Goal: Find specific page/section: Find specific page/section

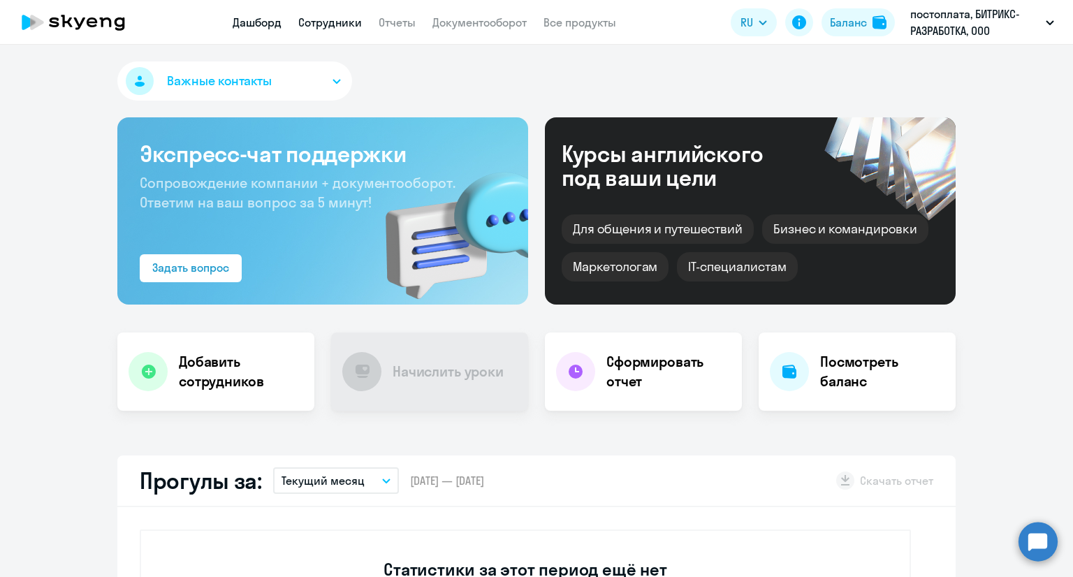
click at [336, 18] on link "Сотрудники" at bounding box center [330, 22] width 64 height 14
select select "30"
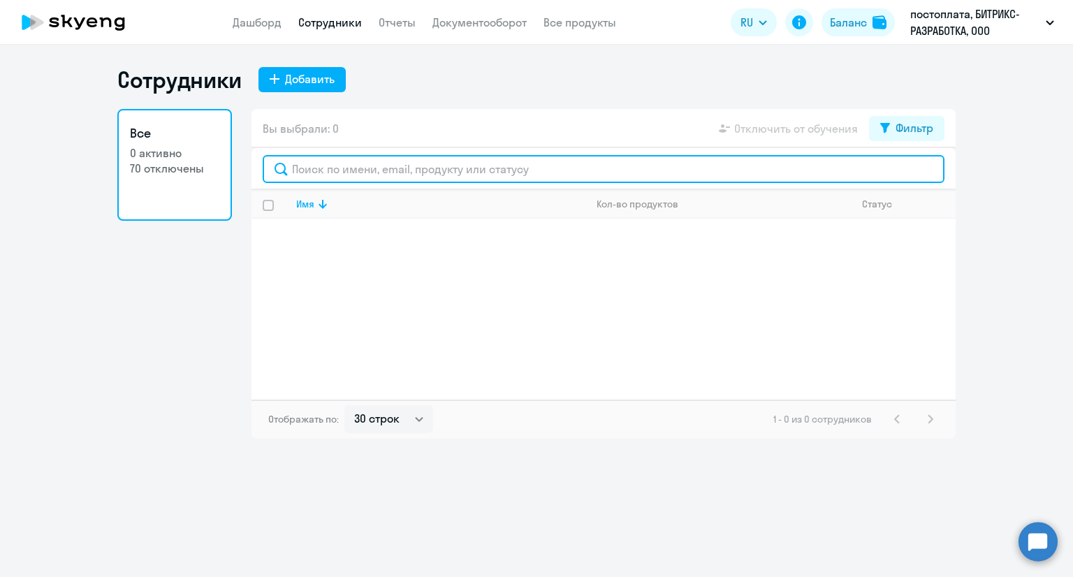
click at [319, 169] on input "text" at bounding box center [604, 169] width 682 height 28
paste input "[URL][DOMAIN_NAME]"
type input "[URL][DOMAIN_NAME]"
drag, startPoint x: 554, startPoint y: 173, endPoint x: 96, endPoint y: 161, distance: 458.2
click at [96, 161] on ng-component "Сотрудники Добавить Все 0 активно 70 отключены Вы выбрали: 0 Отключить от обуче…" at bounding box center [536, 252] width 1073 height 373
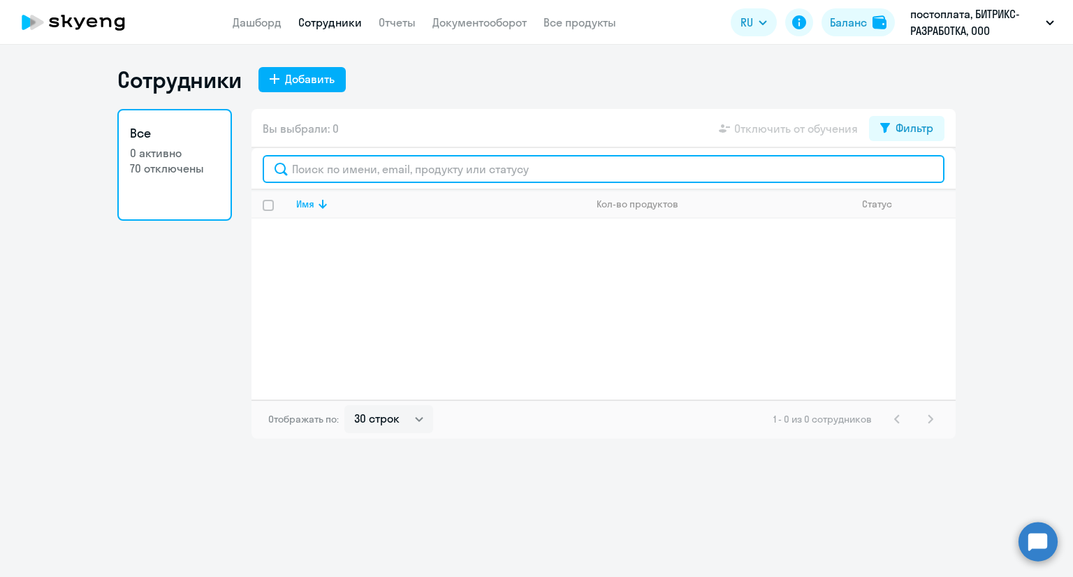
paste input "[EMAIL_ADDRESS][PERSON_NAME][DOMAIN_NAME]"
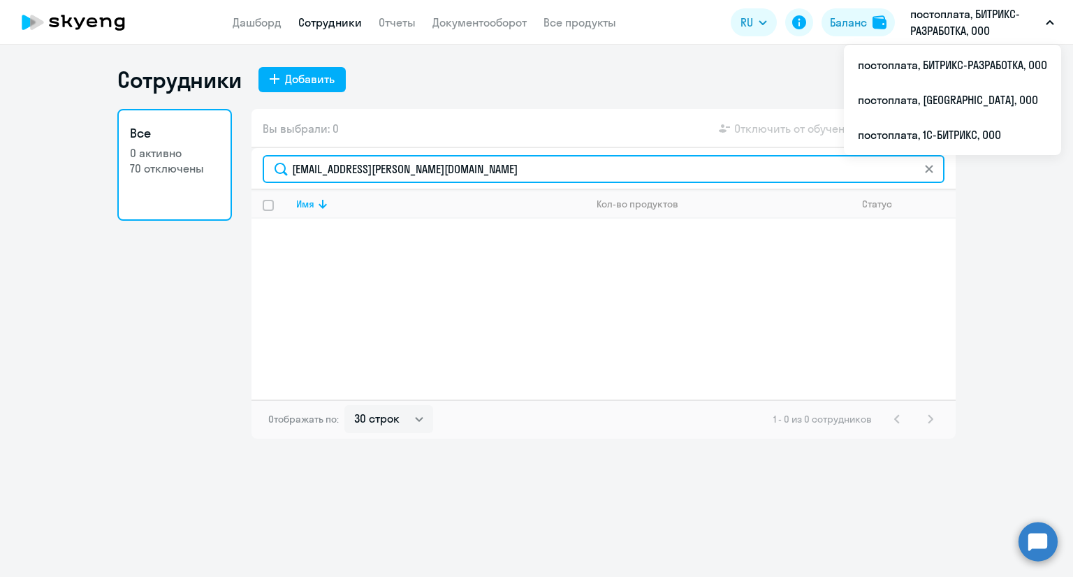
type input "[EMAIL_ADDRESS][PERSON_NAME][DOMAIN_NAME]"
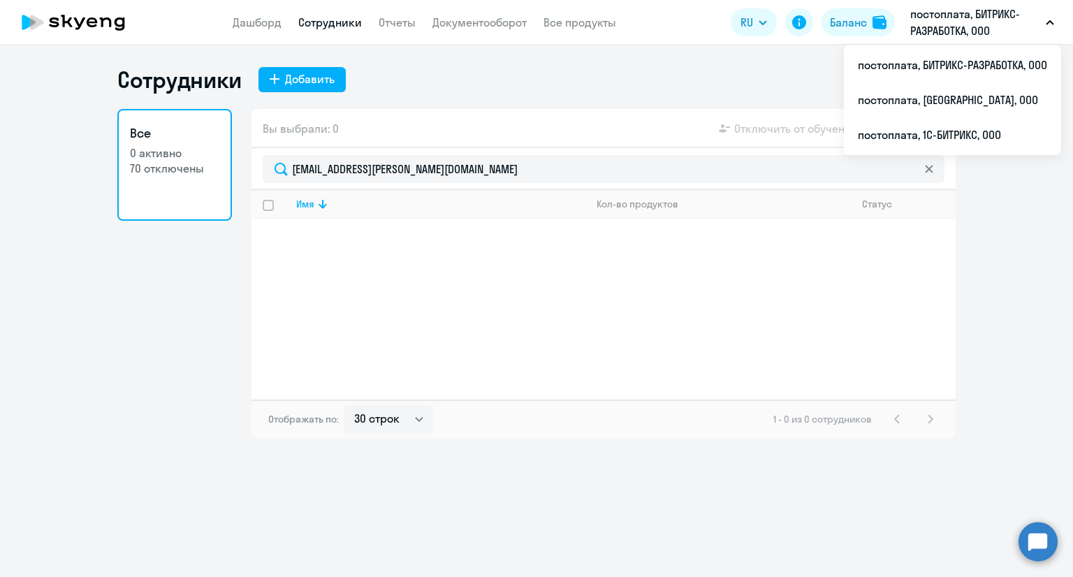
click at [936, 23] on p "постоплата, БИТРИКС-РАЗРАБОТКА, ООО" at bounding box center [975, 23] width 130 height 34
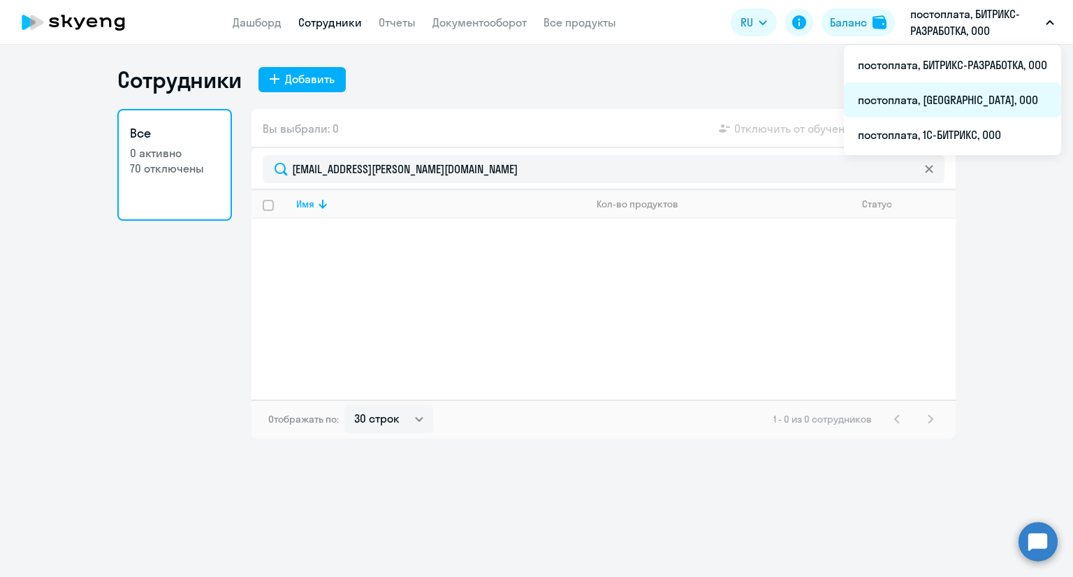
click at [958, 96] on li "постоплата, [GEOGRAPHIC_DATA], ООО" at bounding box center [952, 99] width 217 height 35
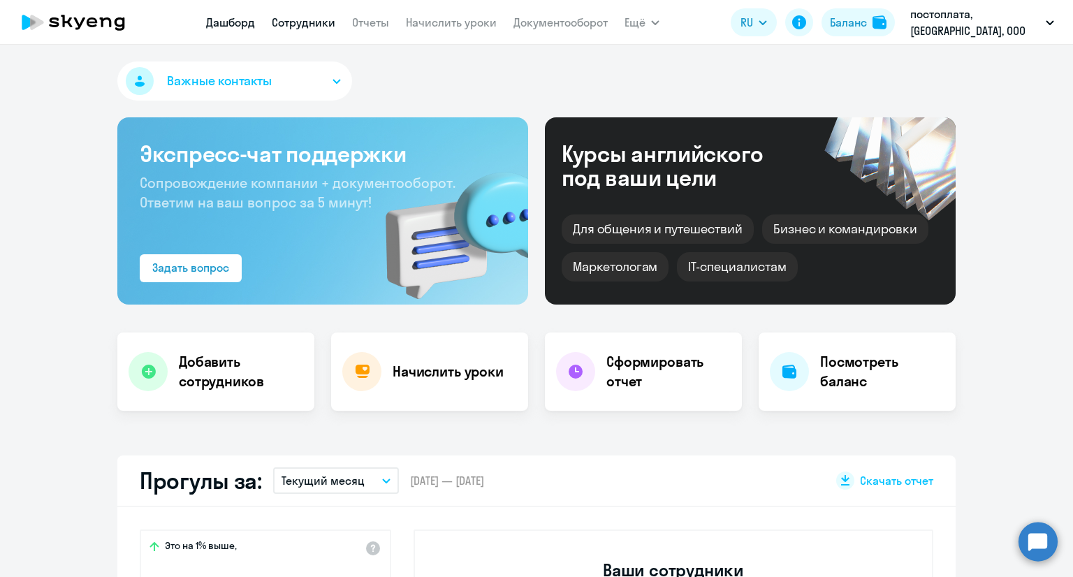
click at [313, 19] on link "Сотрудники" at bounding box center [304, 22] width 64 height 14
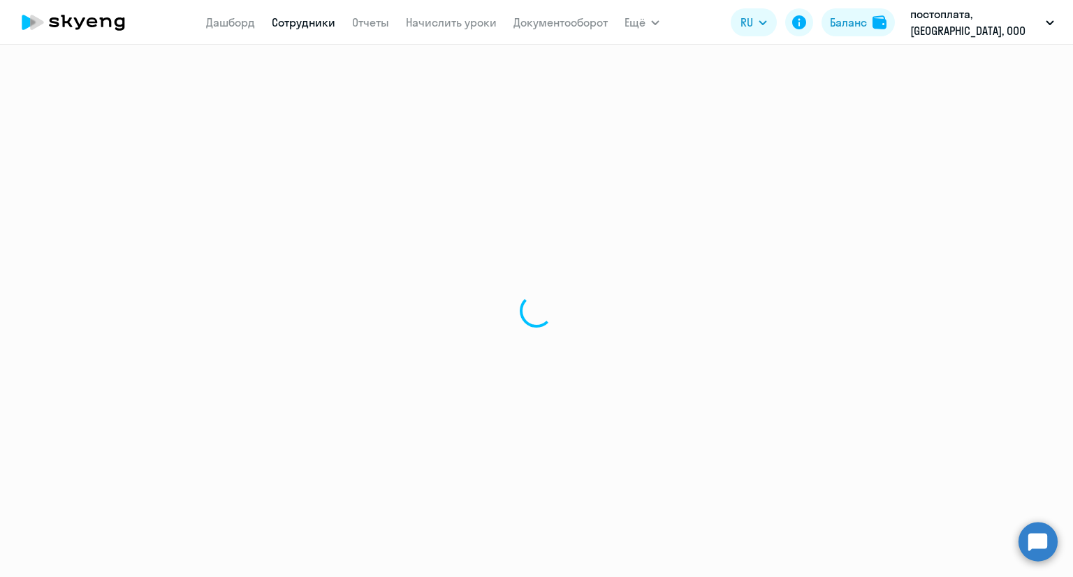
select select "30"
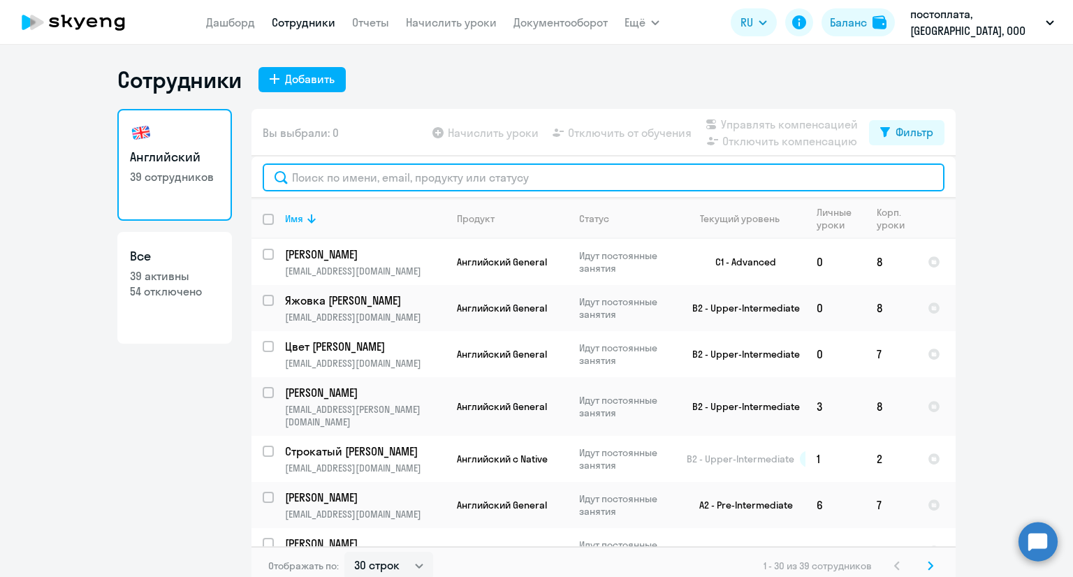
click at [323, 179] on input "text" at bounding box center [604, 177] width 682 height 28
paste input "[EMAIL_ADDRESS][PERSON_NAME][DOMAIN_NAME]"
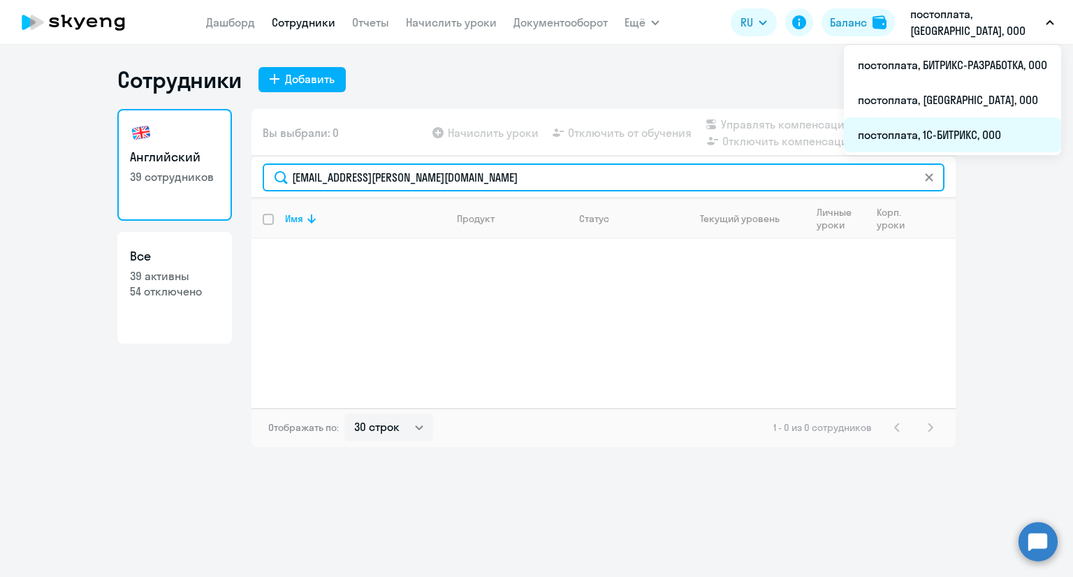
type input "[EMAIL_ADDRESS][PERSON_NAME][DOMAIN_NAME]"
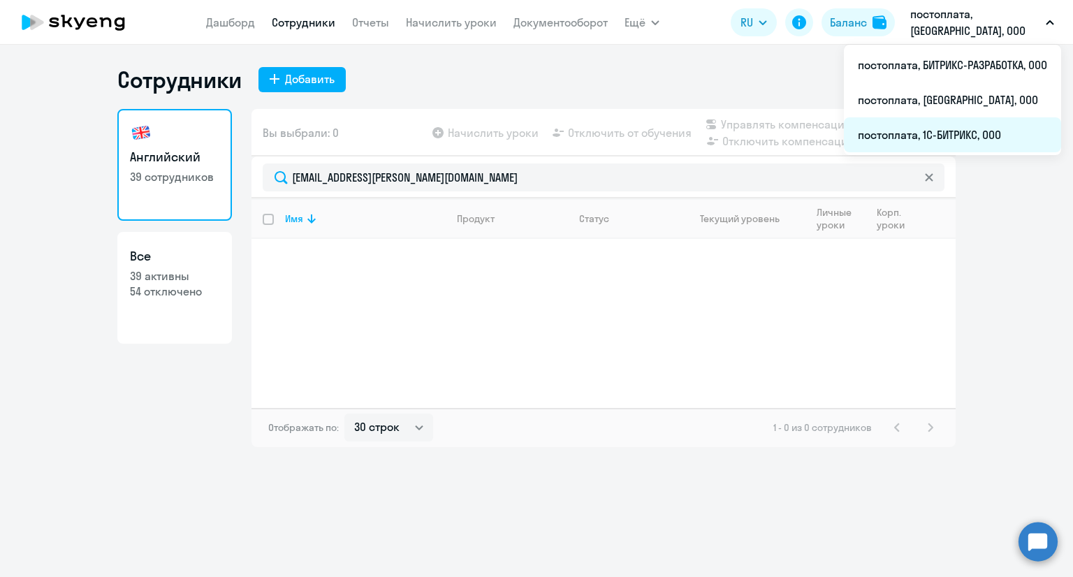
click at [941, 133] on li "постоплата, 1С-БИТРИКС, ООО" at bounding box center [952, 134] width 217 height 35
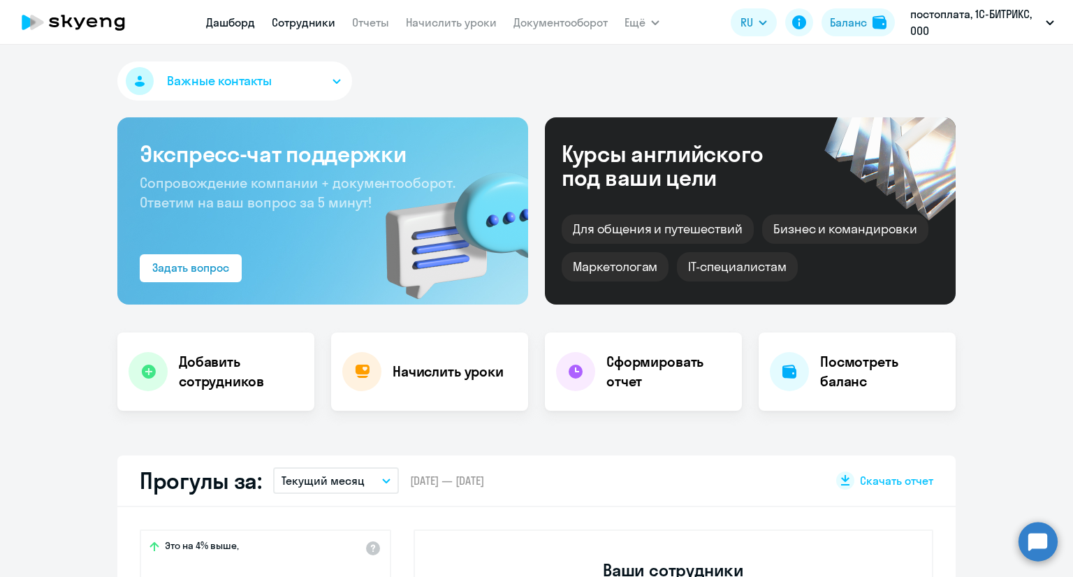
click at [310, 24] on link "Сотрудники" at bounding box center [304, 22] width 64 height 14
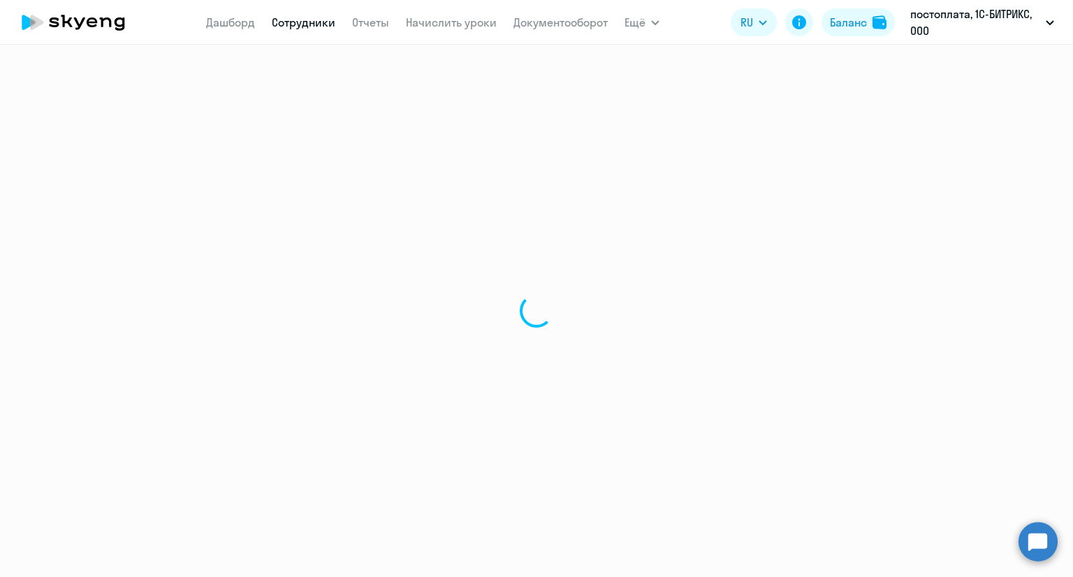
select select "30"
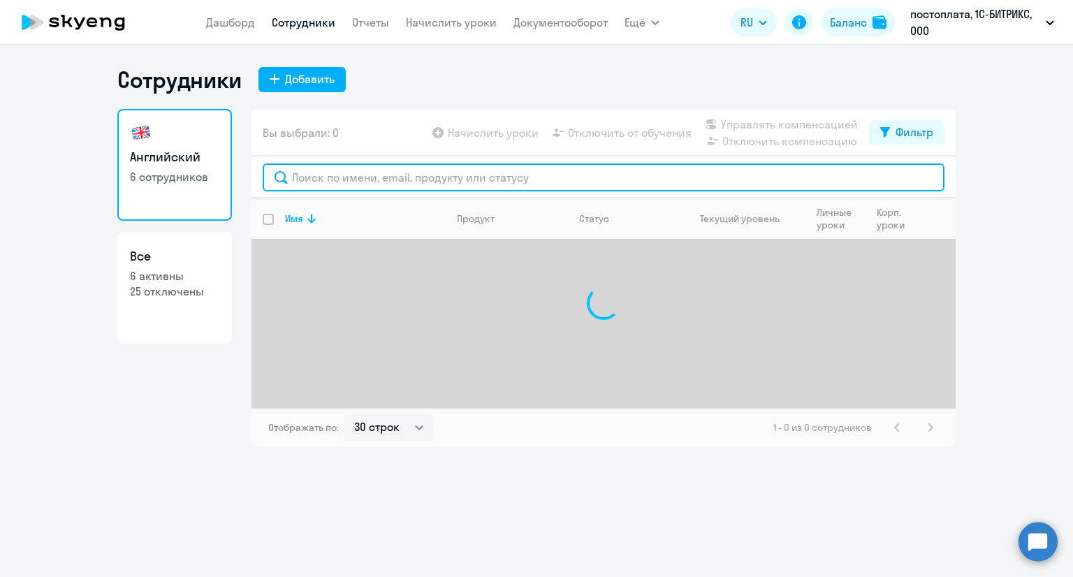
click at [349, 174] on input "text" at bounding box center [604, 177] width 682 height 28
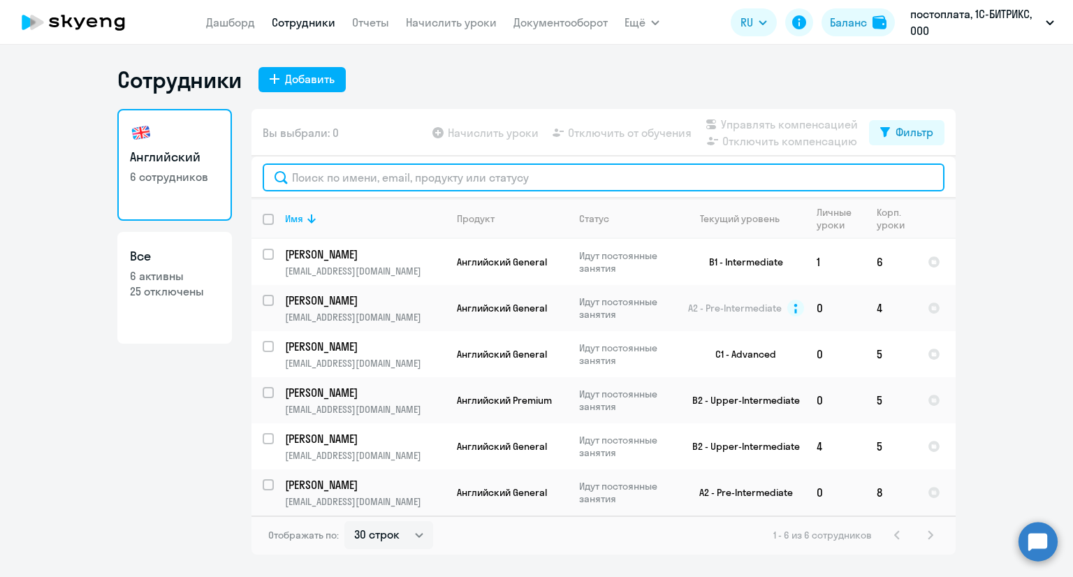
paste input "[EMAIL_ADDRESS][PERSON_NAME][DOMAIN_NAME]"
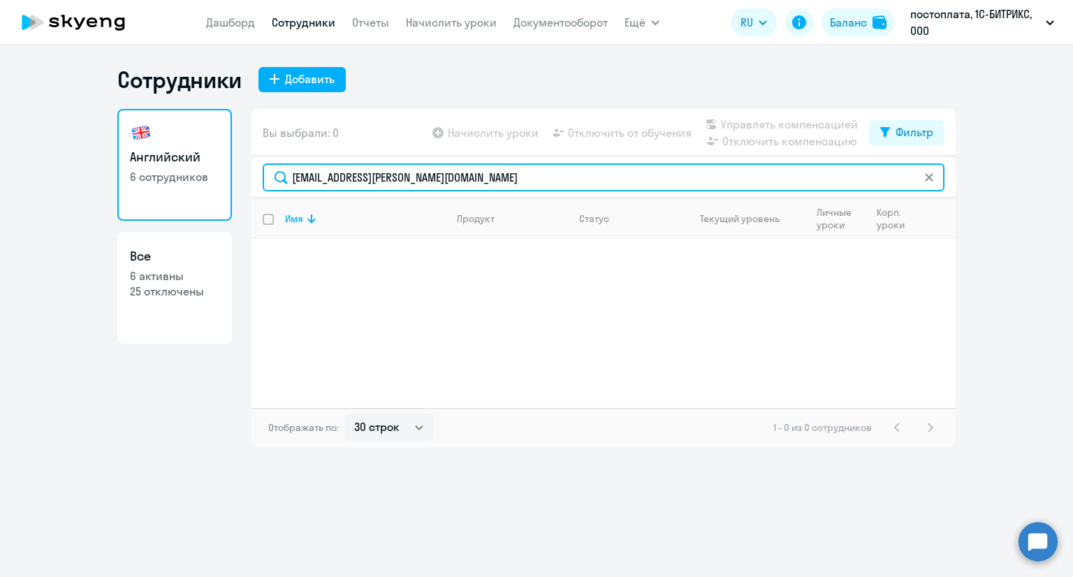
type input "[EMAIL_ADDRESS][PERSON_NAME][DOMAIN_NAME]"
